Goal: Task Accomplishment & Management: Complete application form

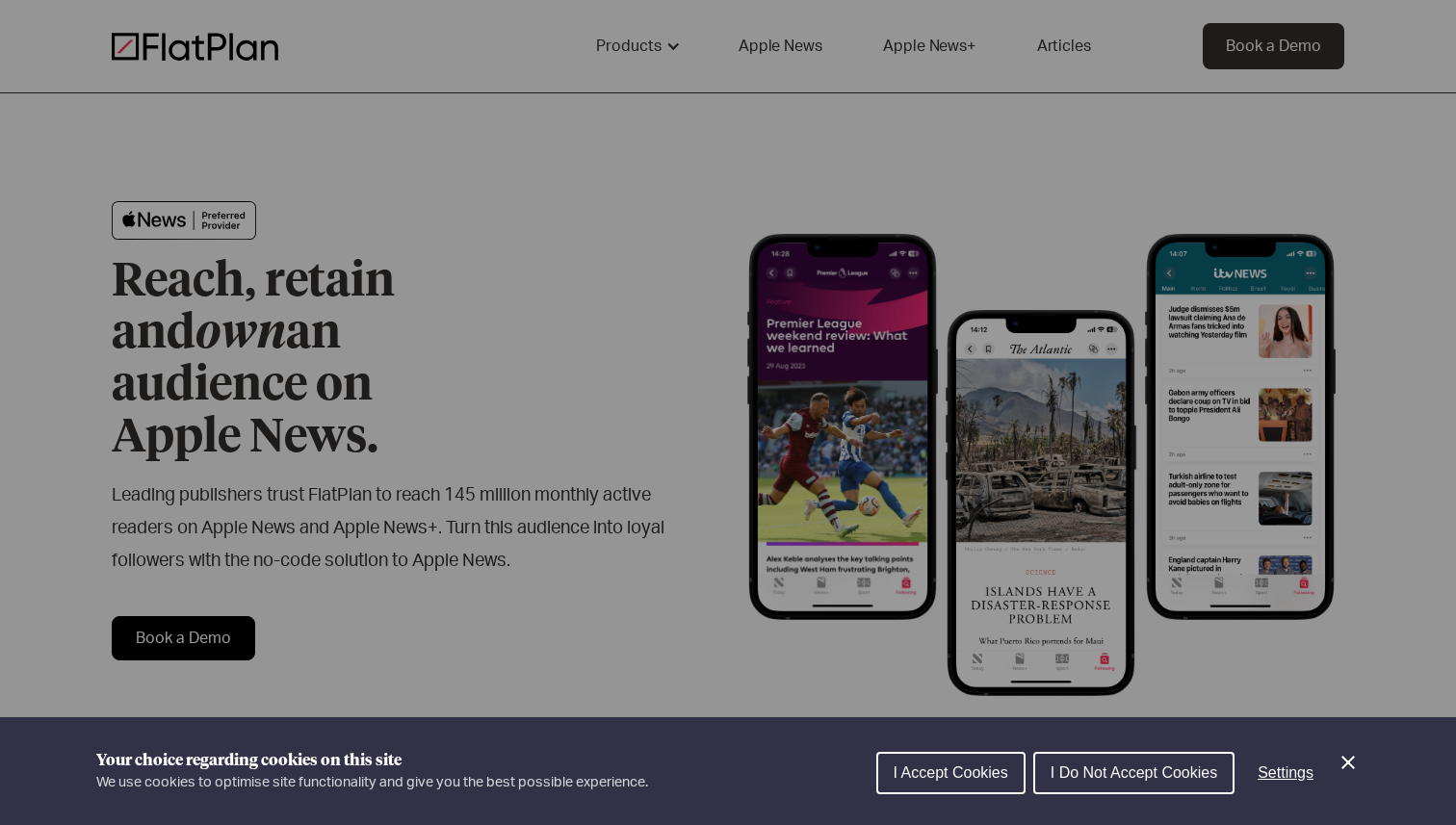
click at [1350, 767] on icon "Close Cookie Control" at bounding box center [1347, 762] width 23 height 23
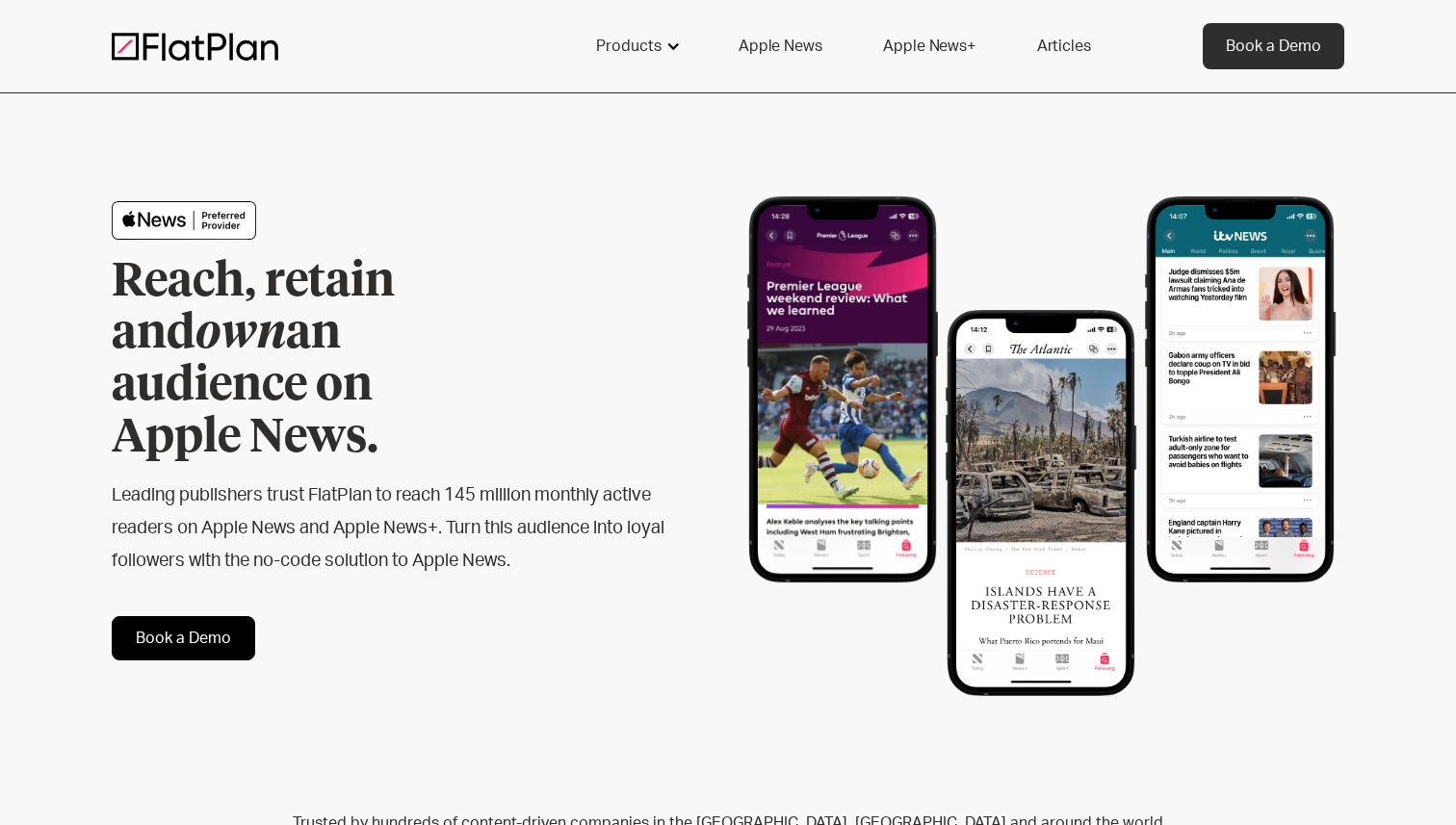
click at [650, 46] on div "Products" at bounding box center [629, 45] width 65 height 23
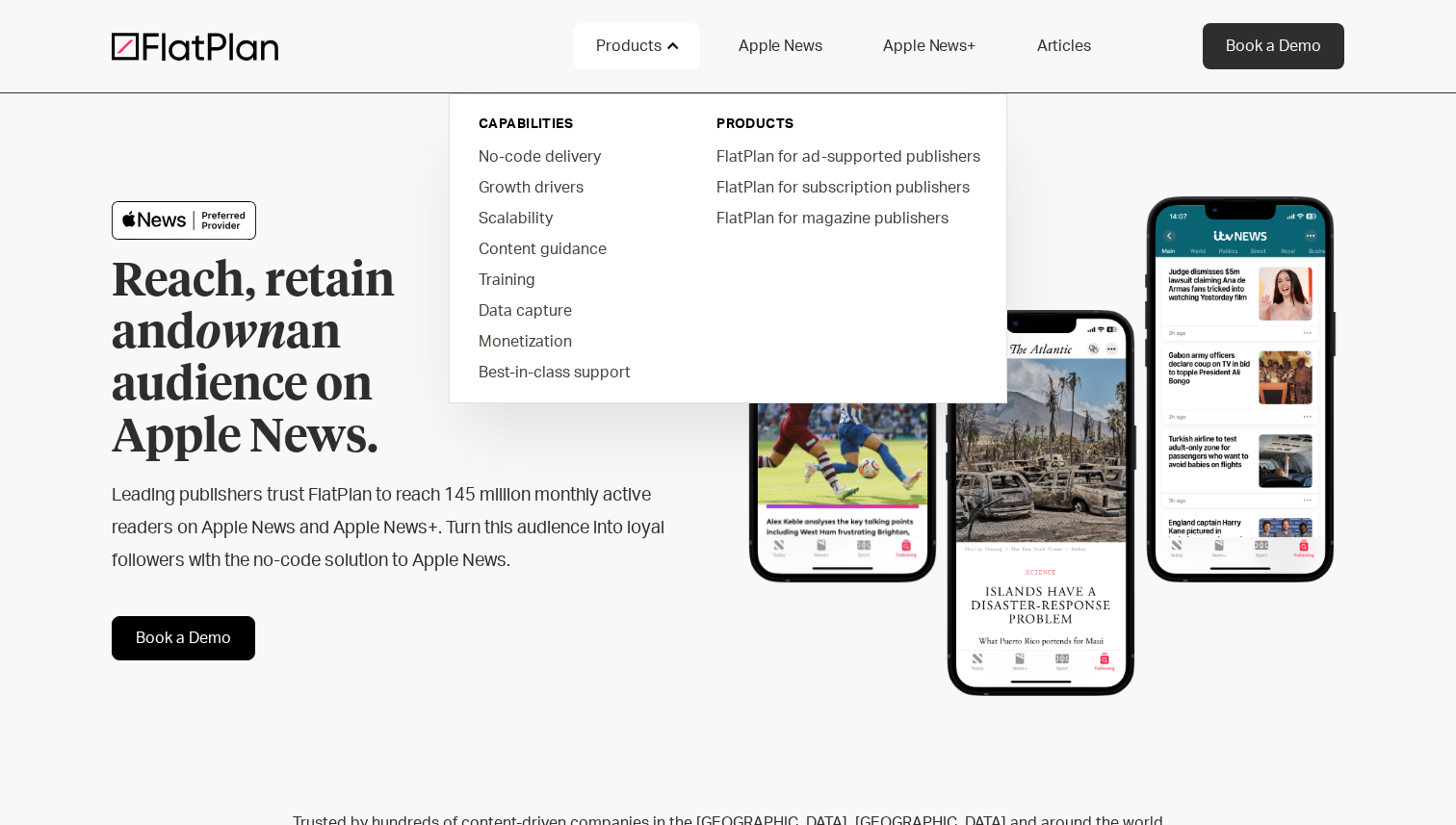
click at [369, 160] on div "Reach, retain and own an audience on Apple News. Leading publishers trust FlatP…" at bounding box center [728, 430] width 1233 height 675
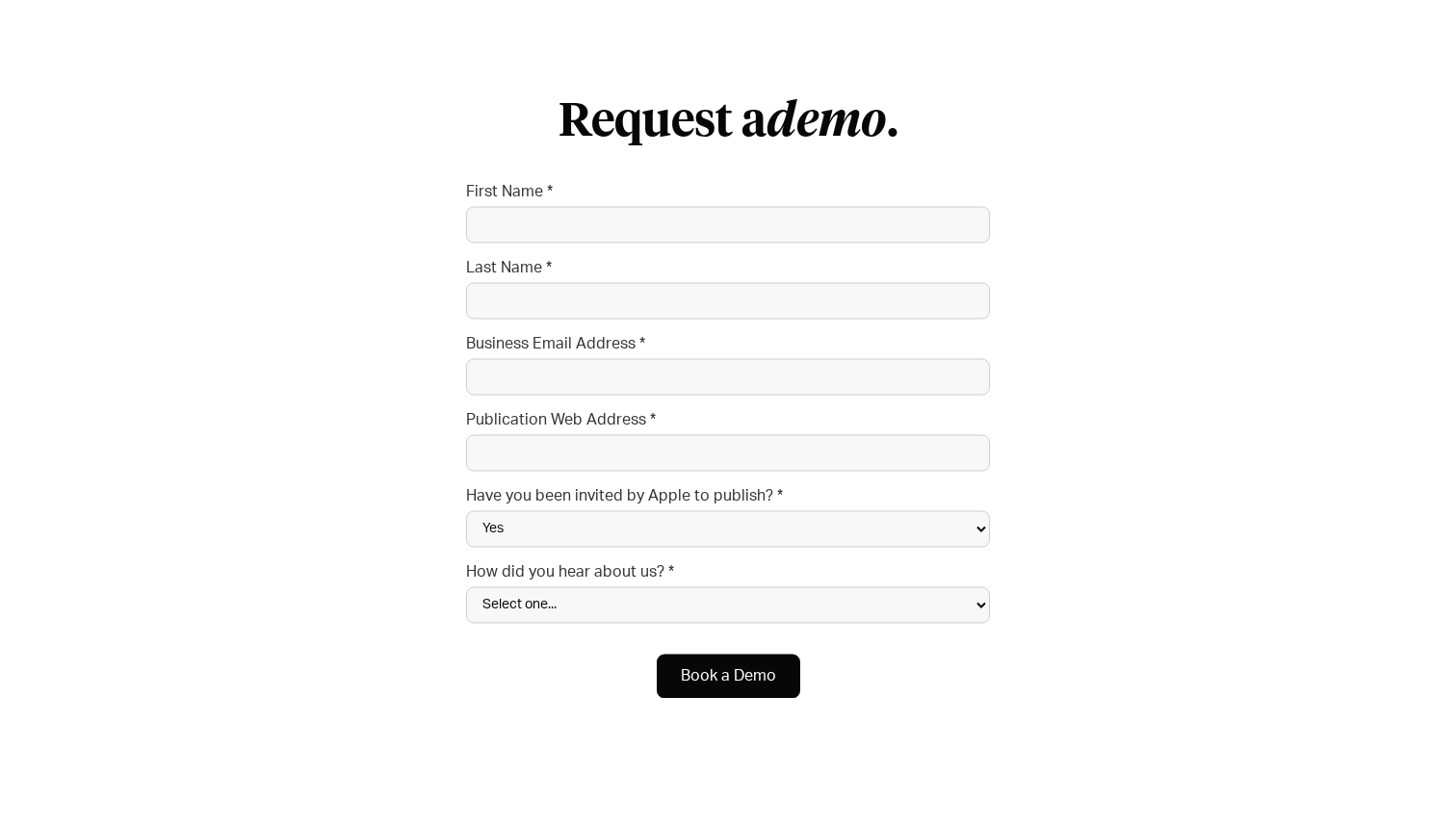
scroll to position [6386, 0]
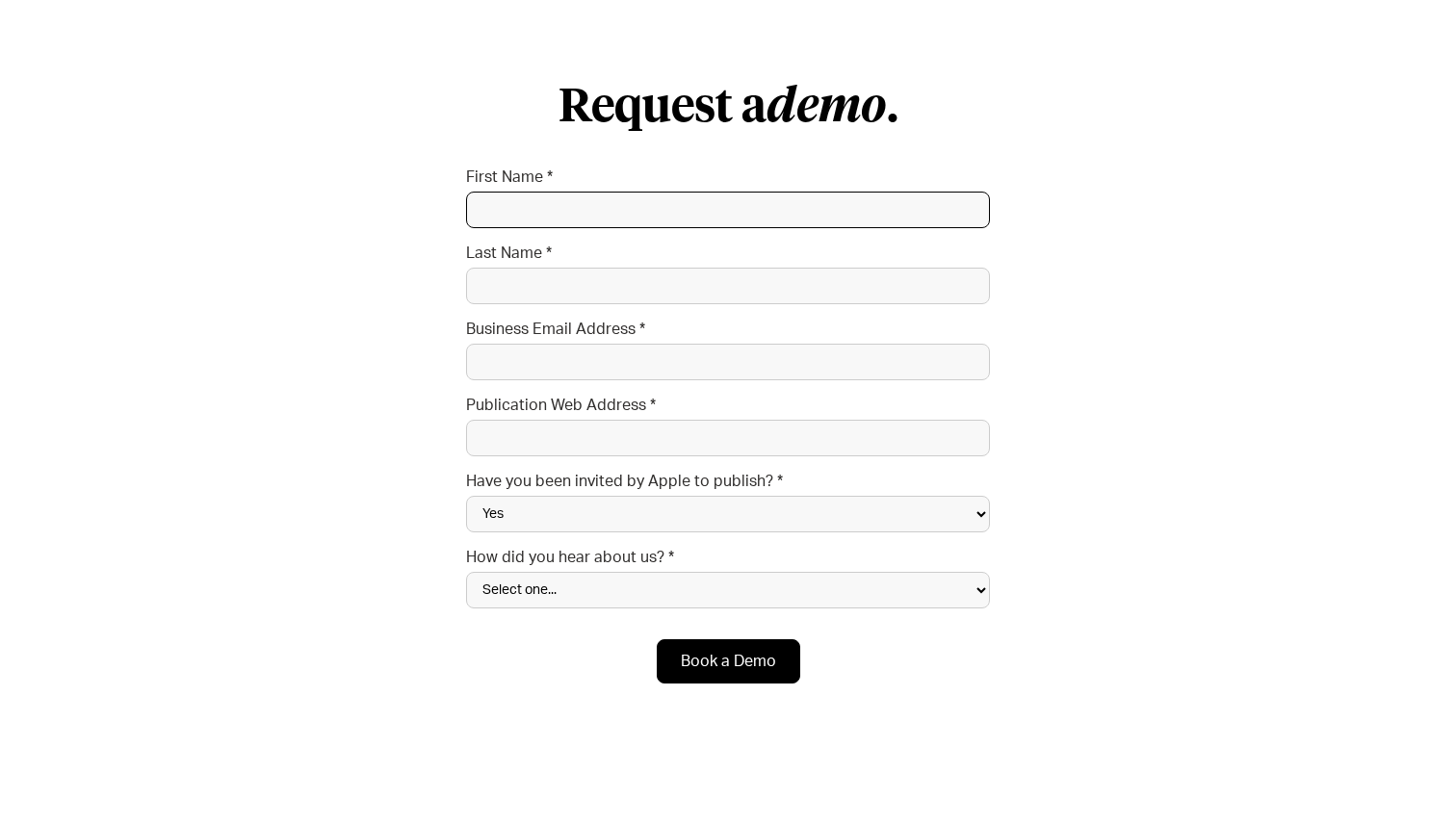
click at [516, 192] on input "First Name *" at bounding box center [728, 209] width 524 height 37
type input "[PERSON_NAME]"
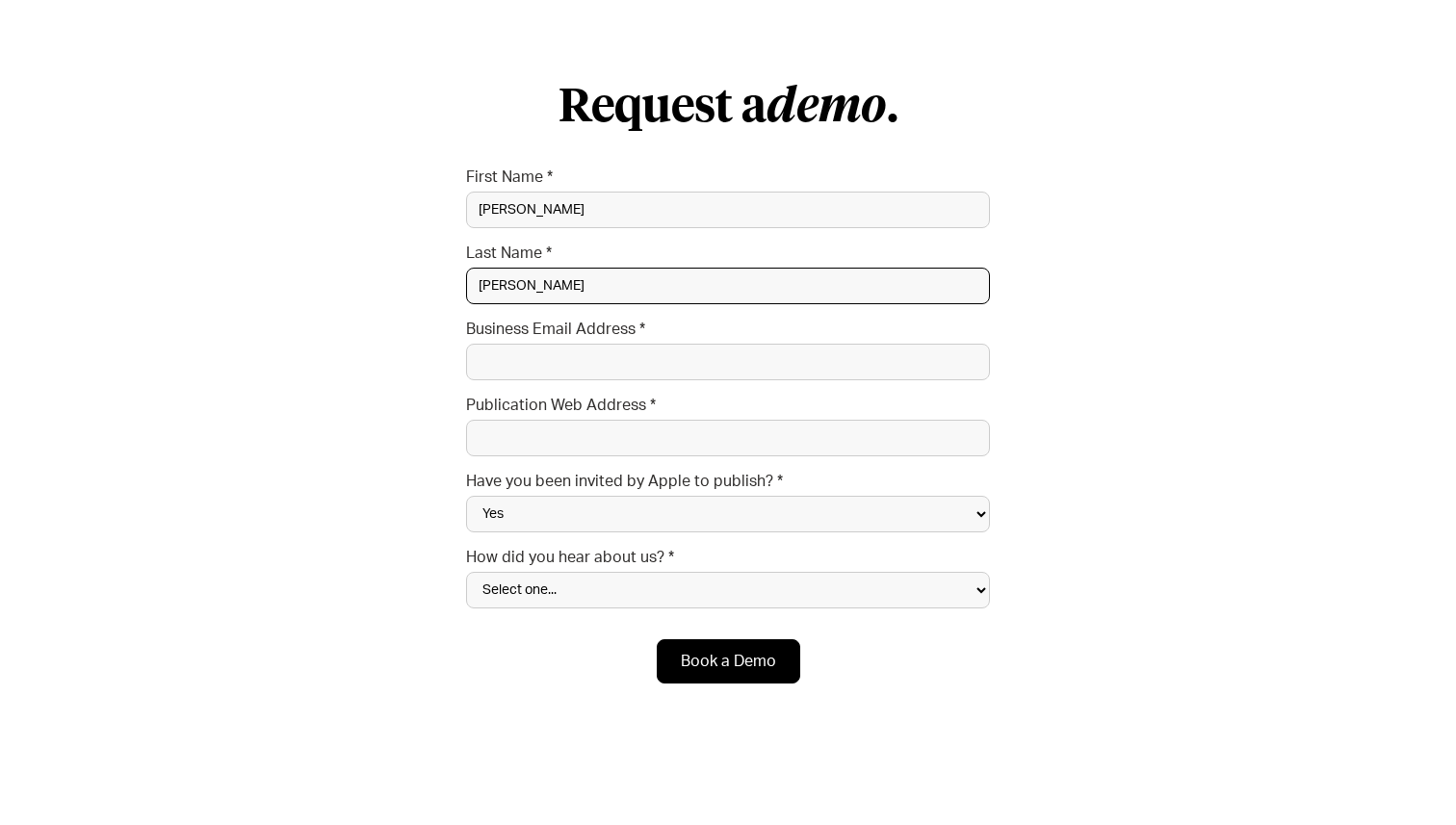
type input "[PERSON_NAME]"
click at [556, 344] on input "Business Email Address *" at bounding box center [728, 362] width 524 height 37
type input "[EMAIL_ADDRESS][DOMAIN_NAME]"
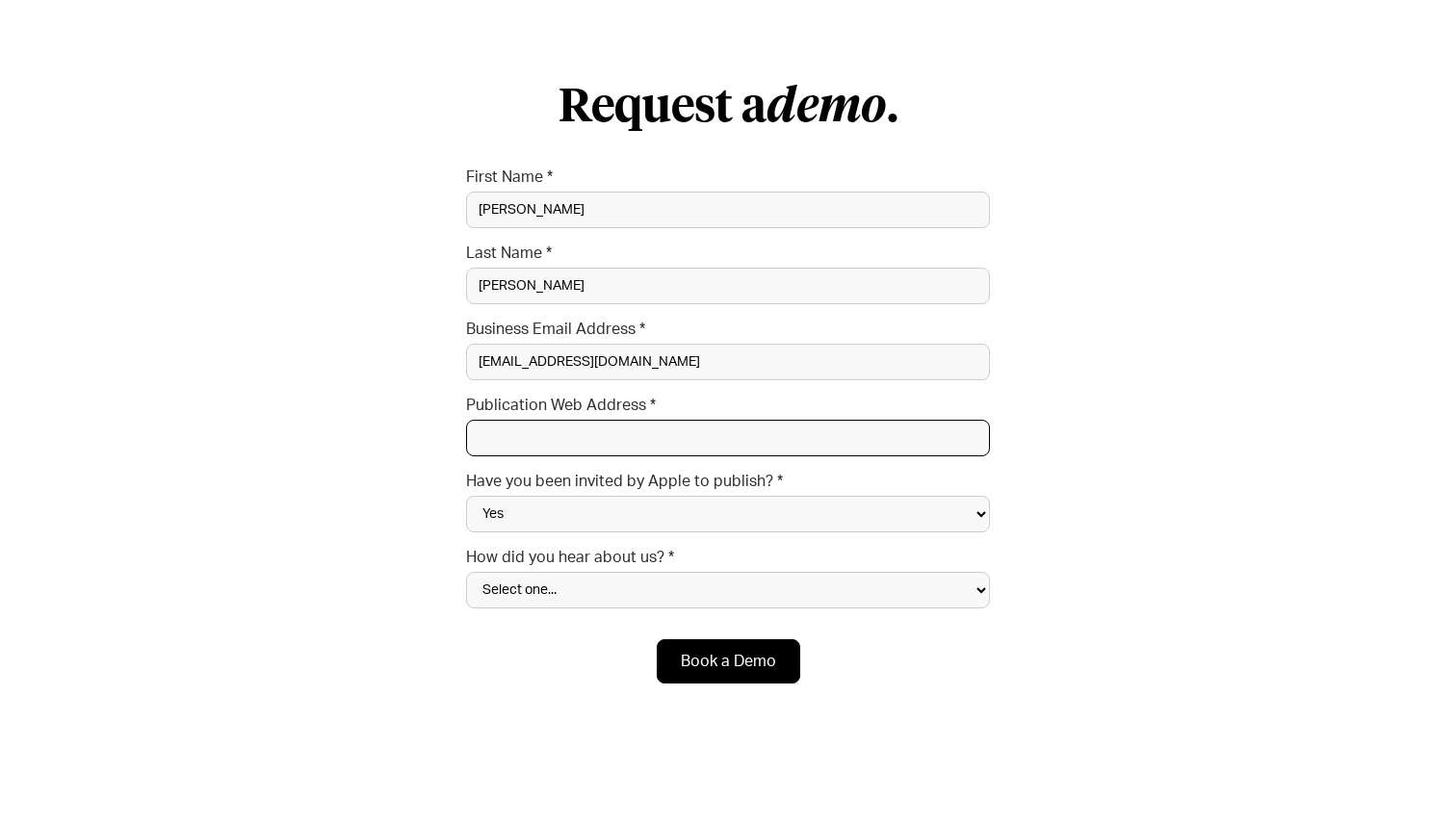
click at [607, 420] on input "Publication Web Address *" at bounding box center [728, 438] width 524 height 37
paste input "[URL][DOMAIN_NAME]"
type input "[URL][DOMAIN_NAME]"
click at [375, 408] on div "Request a demo . First Name * [PERSON_NAME] Last Name * [PERSON_NAME] Business …" at bounding box center [728, 389] width 1233 height 894
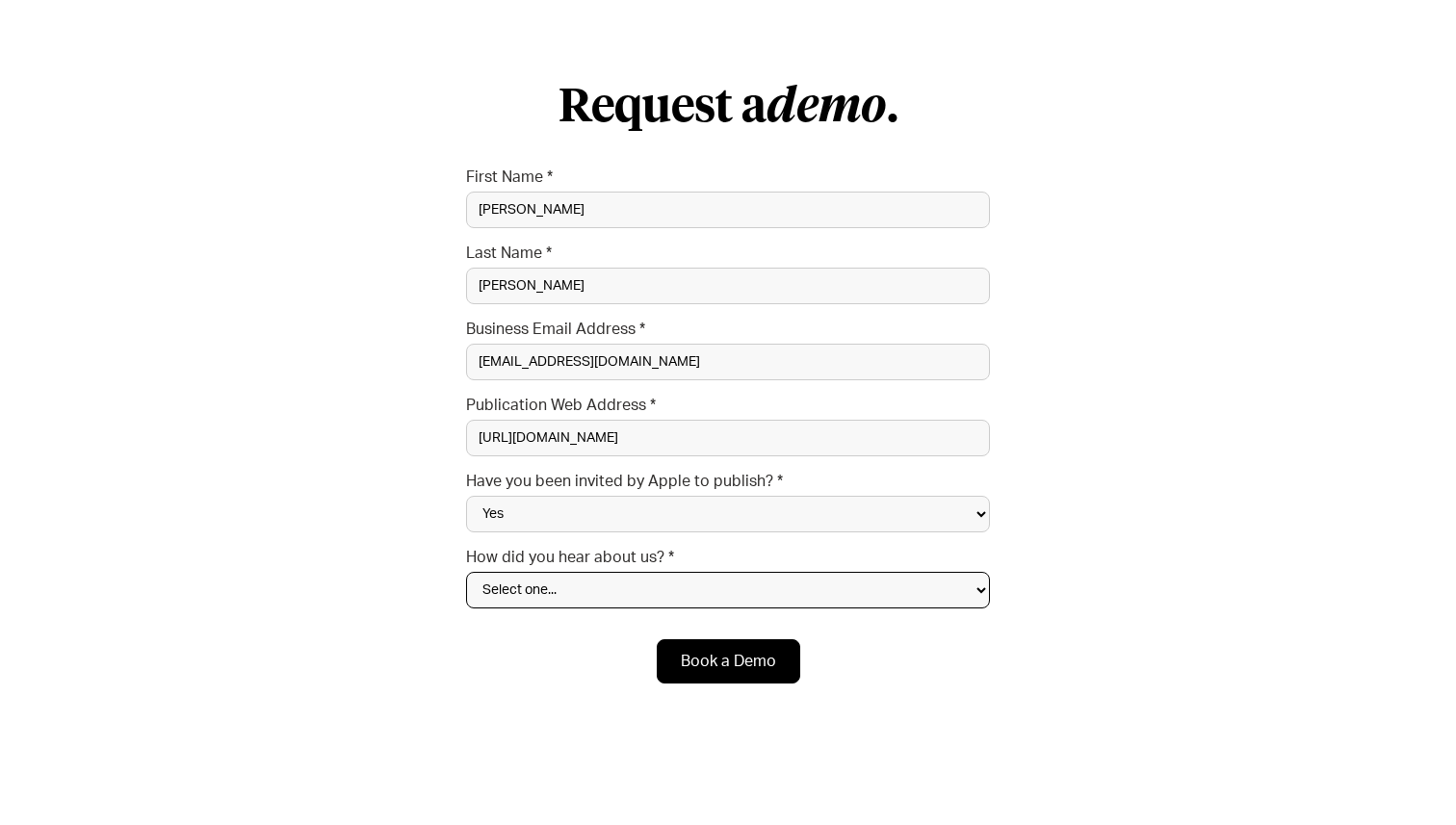
click at [517, 572] on select "Select one... Search engine (Google, DuckDuckGo etc) Apple website Google Ad Li…" at bounding box center [728, 590] width 524 height 37
select select "Apple website"
click at [721, 639] on input "Book a Demo" at bounding box center [728, 661] width 143 height 44
type input "Please wait..."
